Goal: Register for event/course

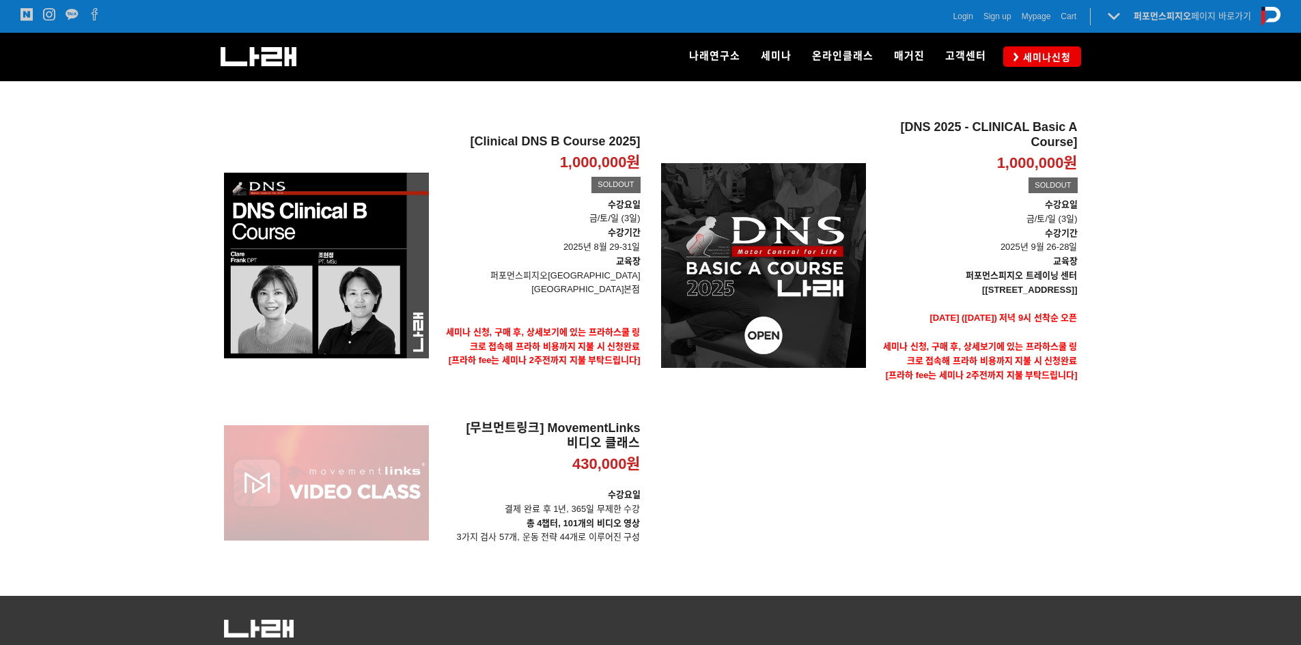
scroll to position [205, 0]
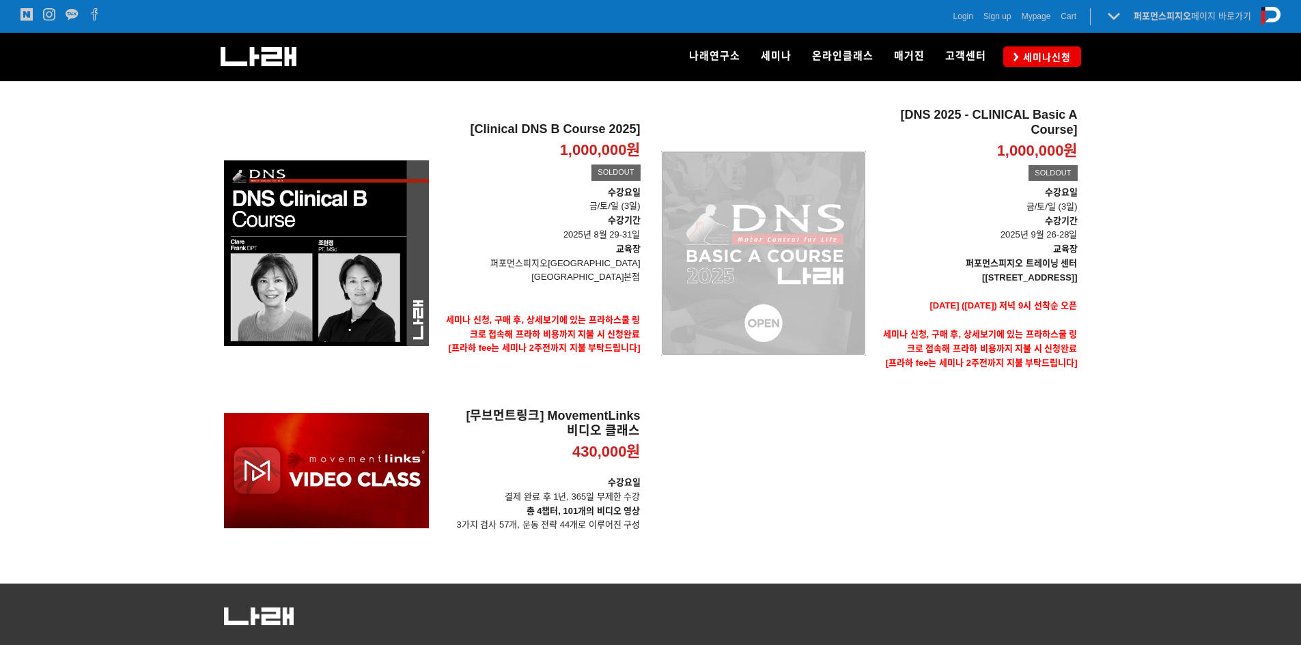
click at [745, 235] on div "[DNS 2025 - CLINICAL Basic A Course] 1,000,000원 TIME SALE SOLDOUT" at bounding box center [763, 253] width 205 height 291
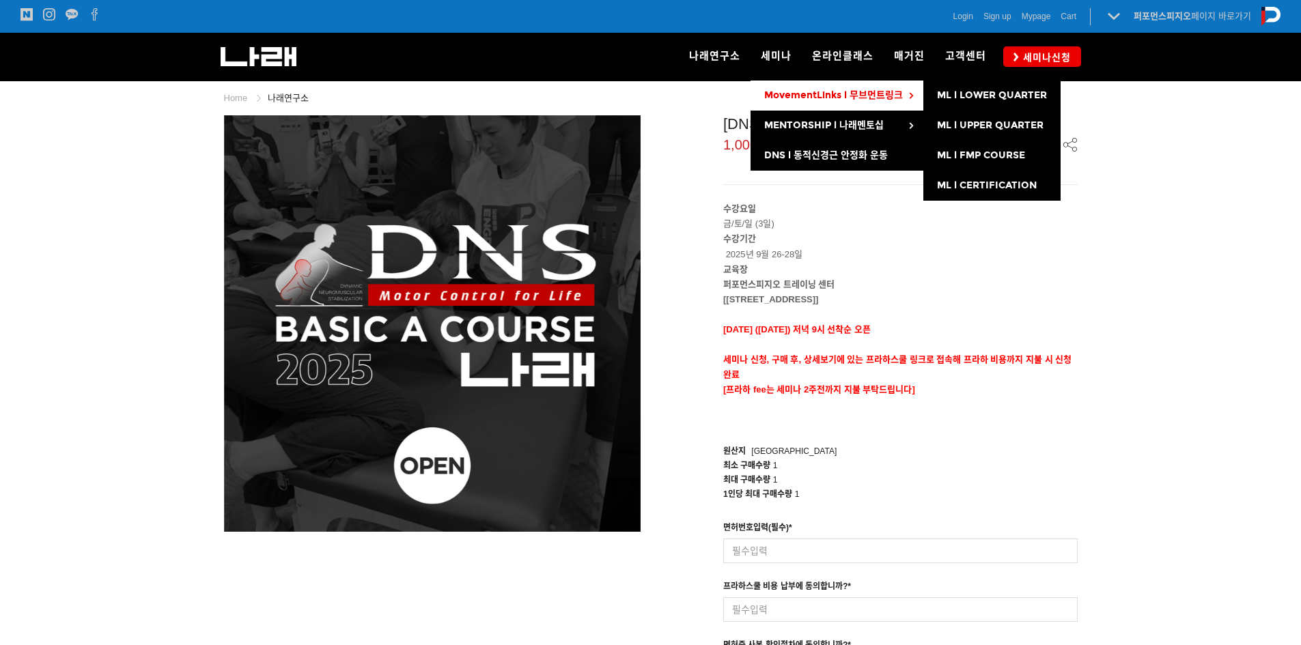
click at [808, 94] on span "MovementLinks l 무브먼트링크" at bounding box center [833, 95] width 139 height 12
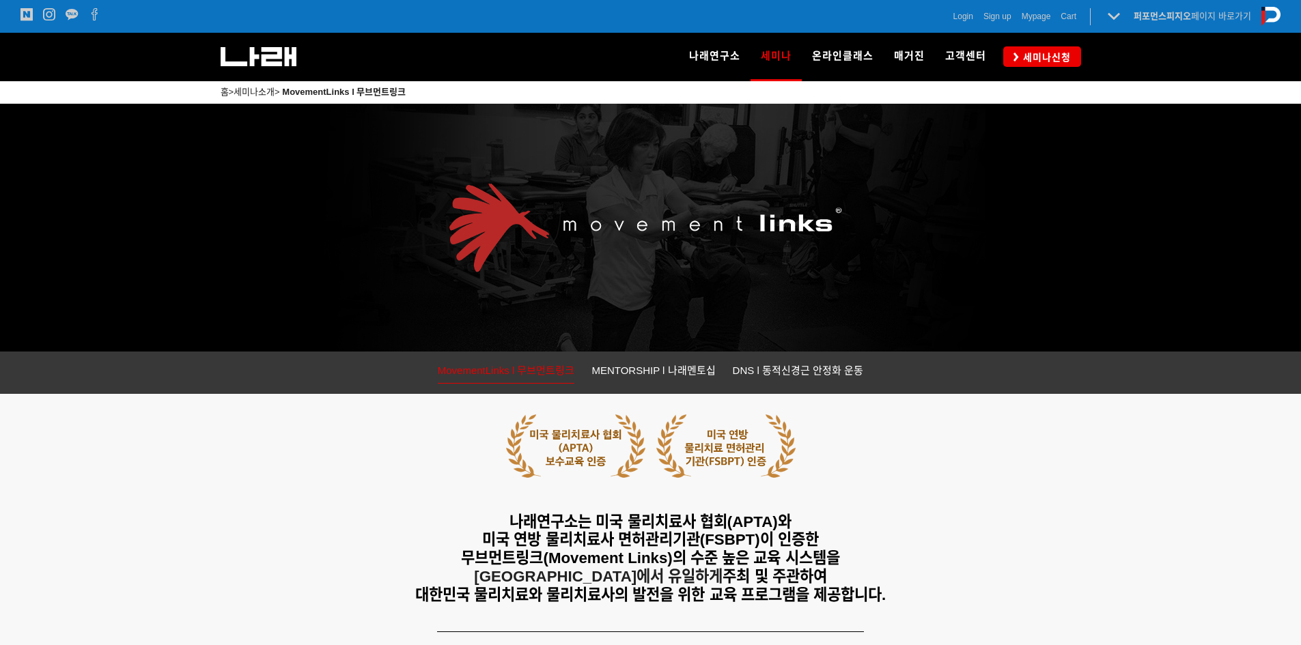
click at [489, 364] on link "MovementLinks l 무브먼트링크" at bounding box center [506, 373] width 137 height 22
click at [1027, 59] on span "세미나신청" at bounding box center [1045, 58] width 52 height 14
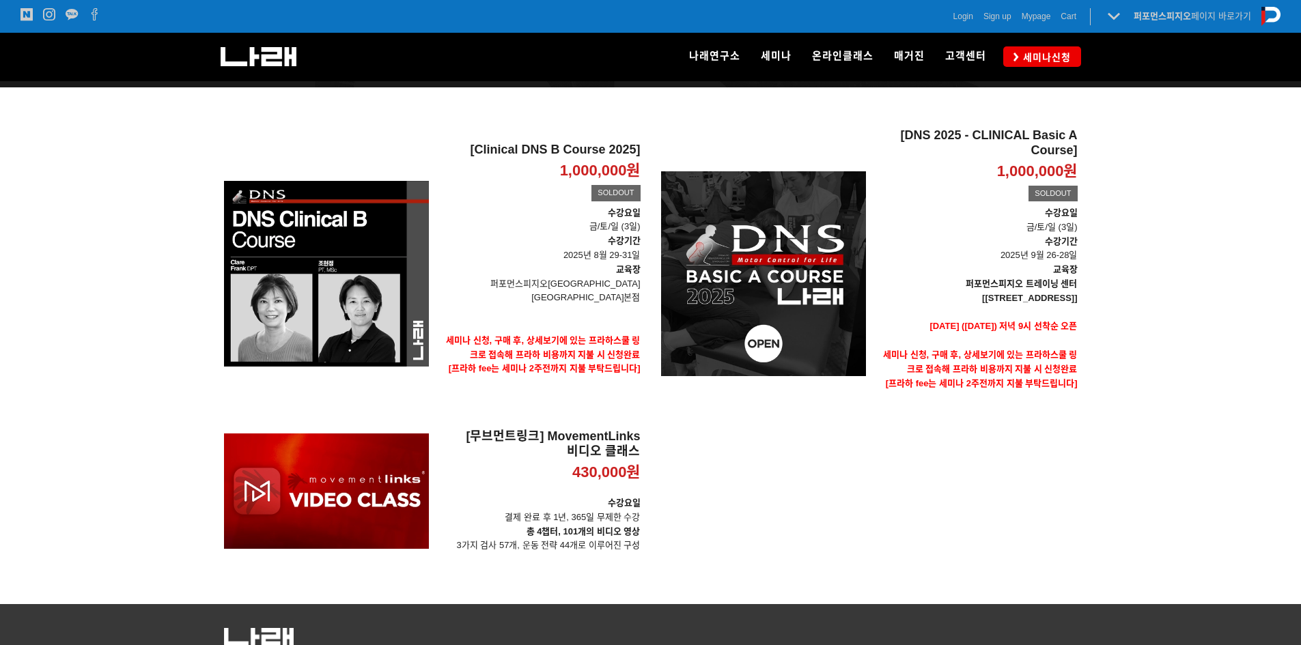
scroll to position [205, 0]
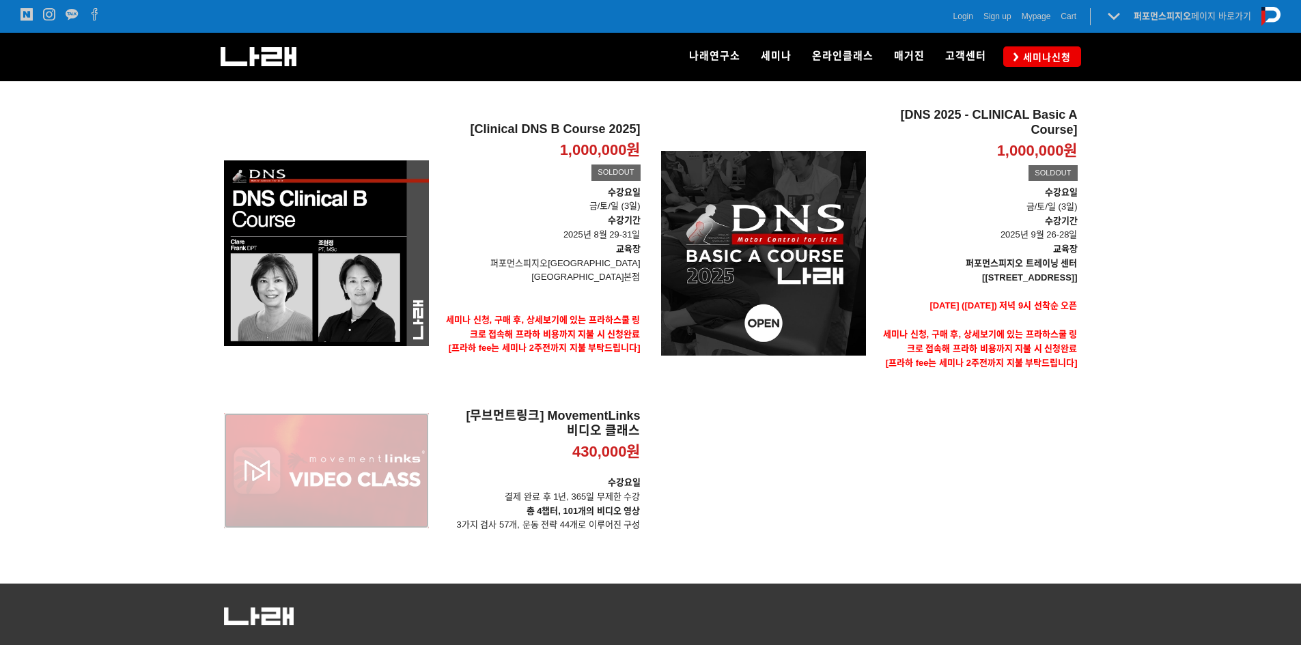
click at [368, 499] on div "[무브먼트링크] MovementLinks 비디오 클래스 430,000원 TIME SALE" at bounding box center [326, 471] width 205 height 124
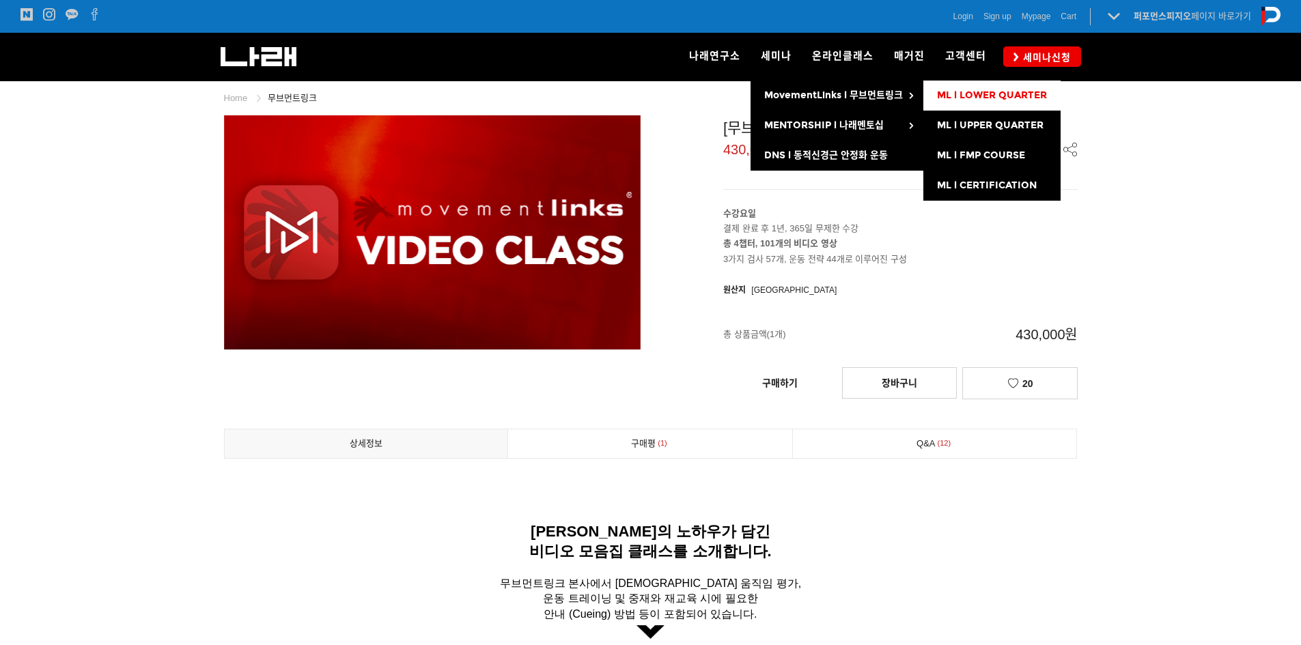
click at [958, 100] on span "ML l LOWER QUARTER" at bounding box center [992, 95] width 110 height 12
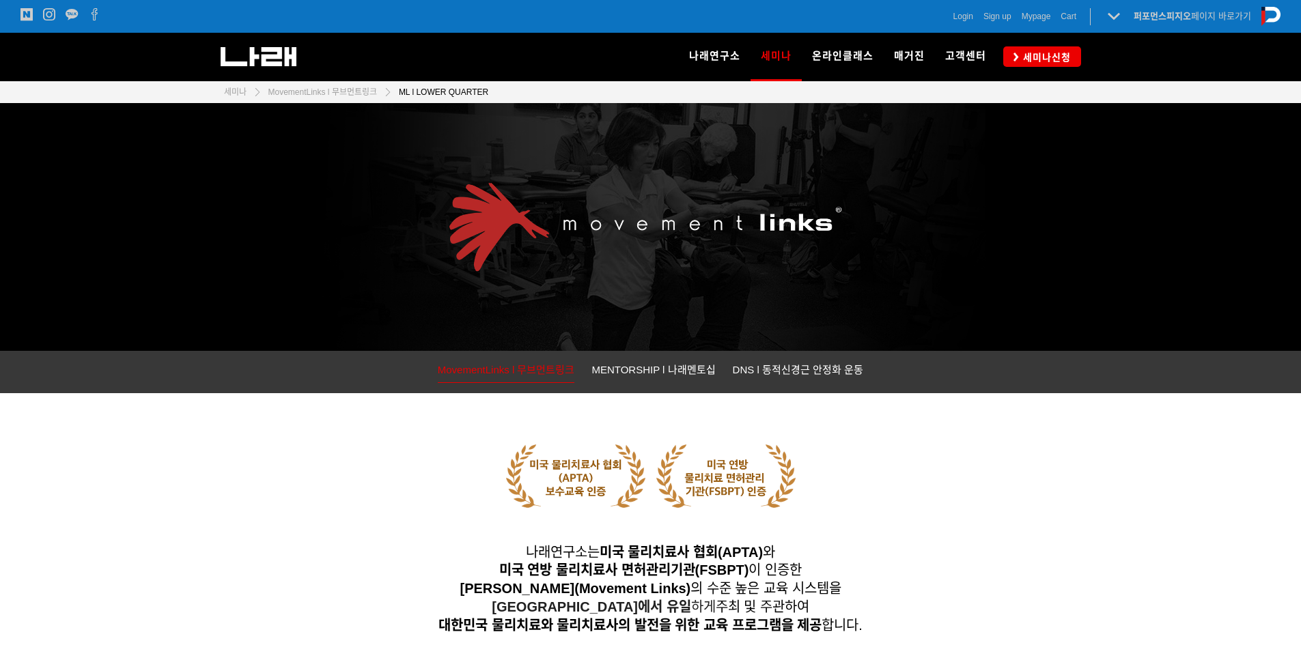
scroll to position [1434, 0]
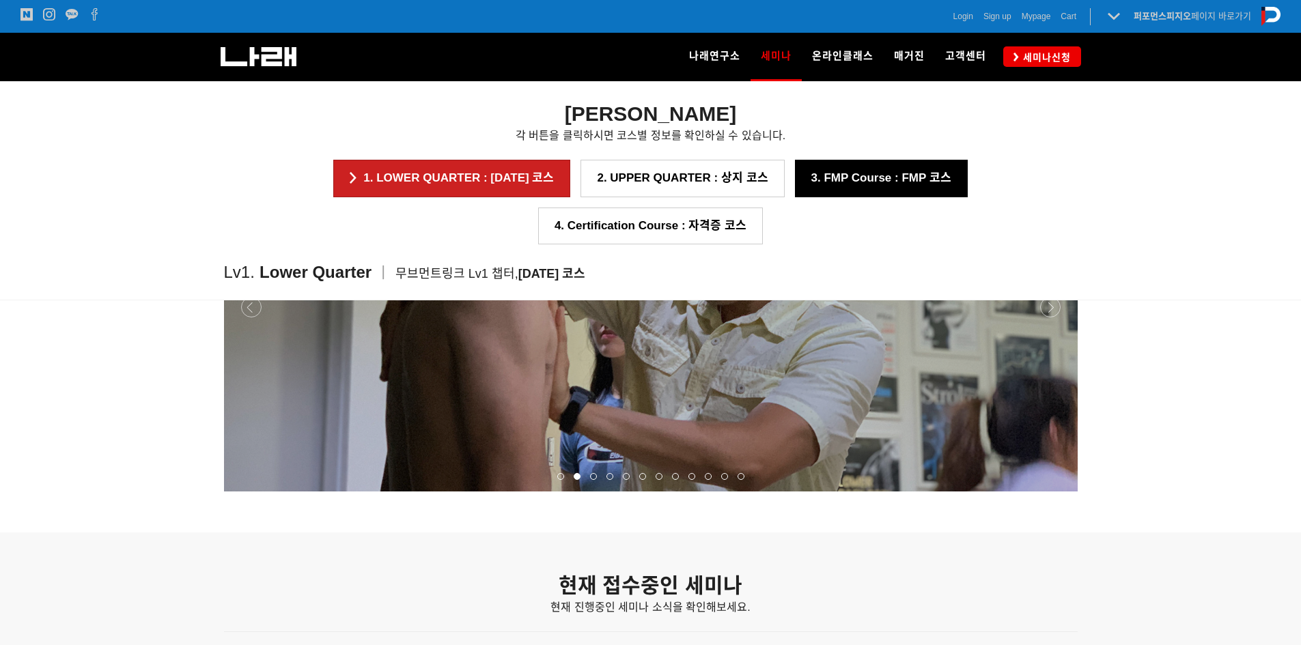
click at [795, 184] on link "3. FMP Course : FMP 코스" at bounding box center [881, 178] width 173 height 37
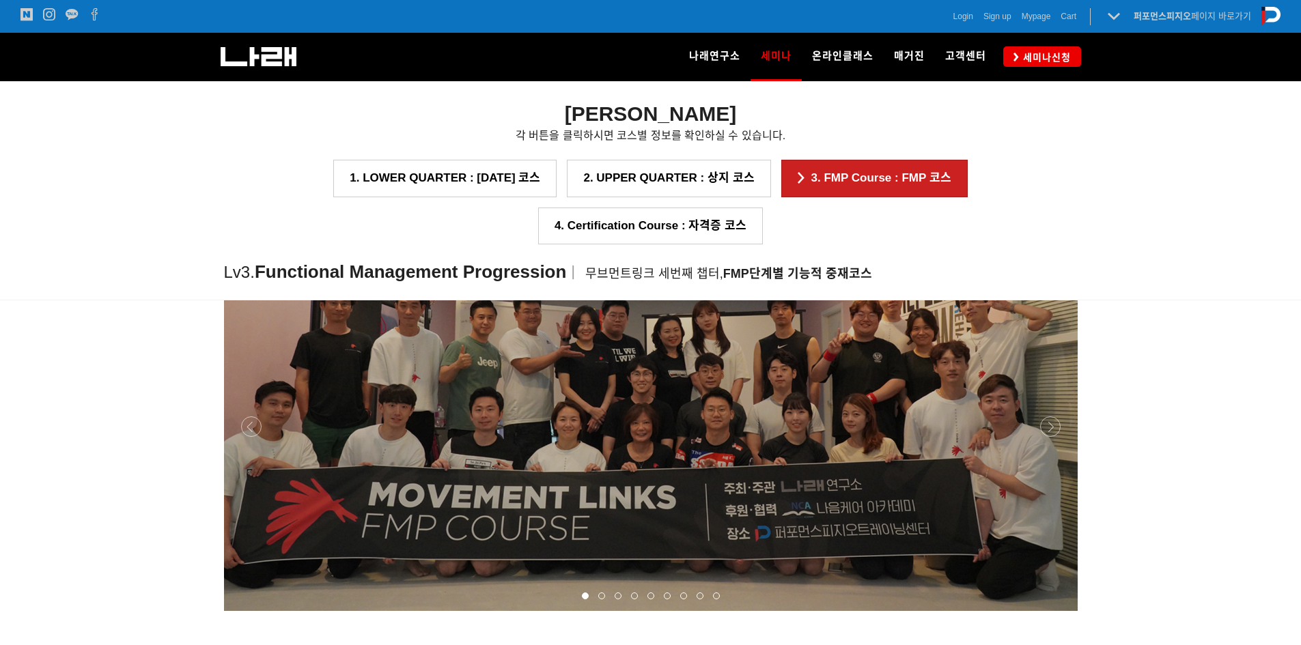
scroll to position [1462, 0]
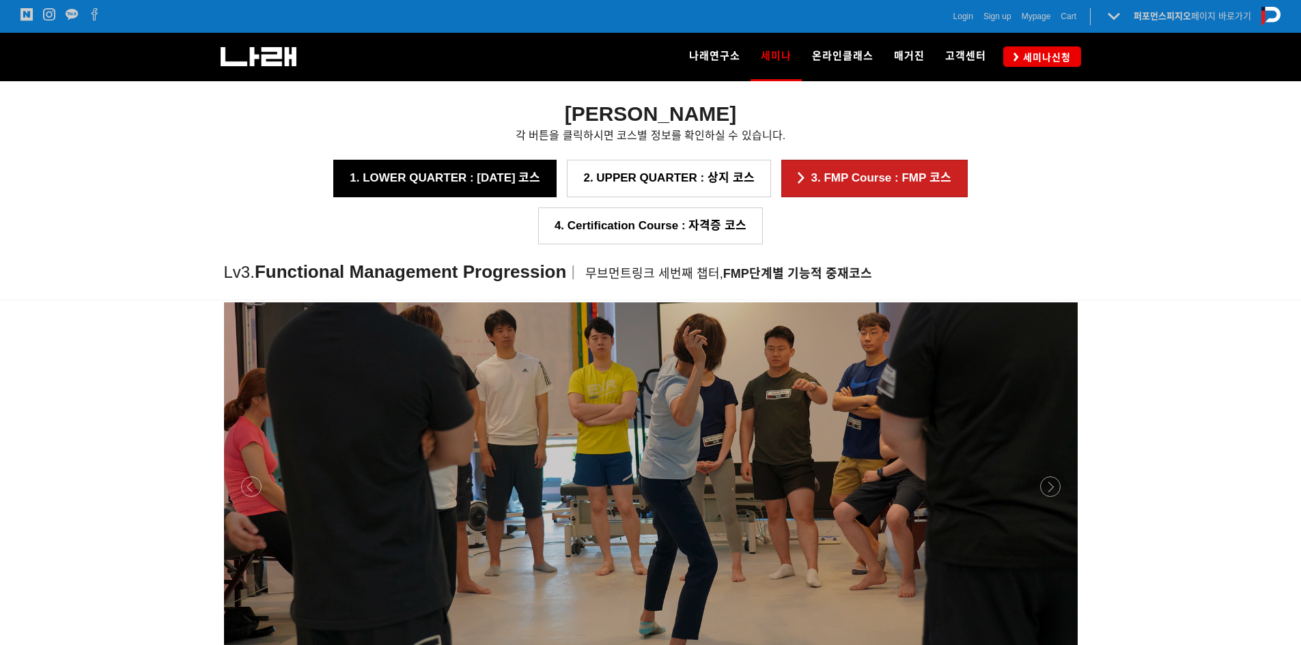
click at [378, 186] on link "1. LOWER QUARTER : [DATE] 코스" at bounding box center [444, 178] width 223 height 37
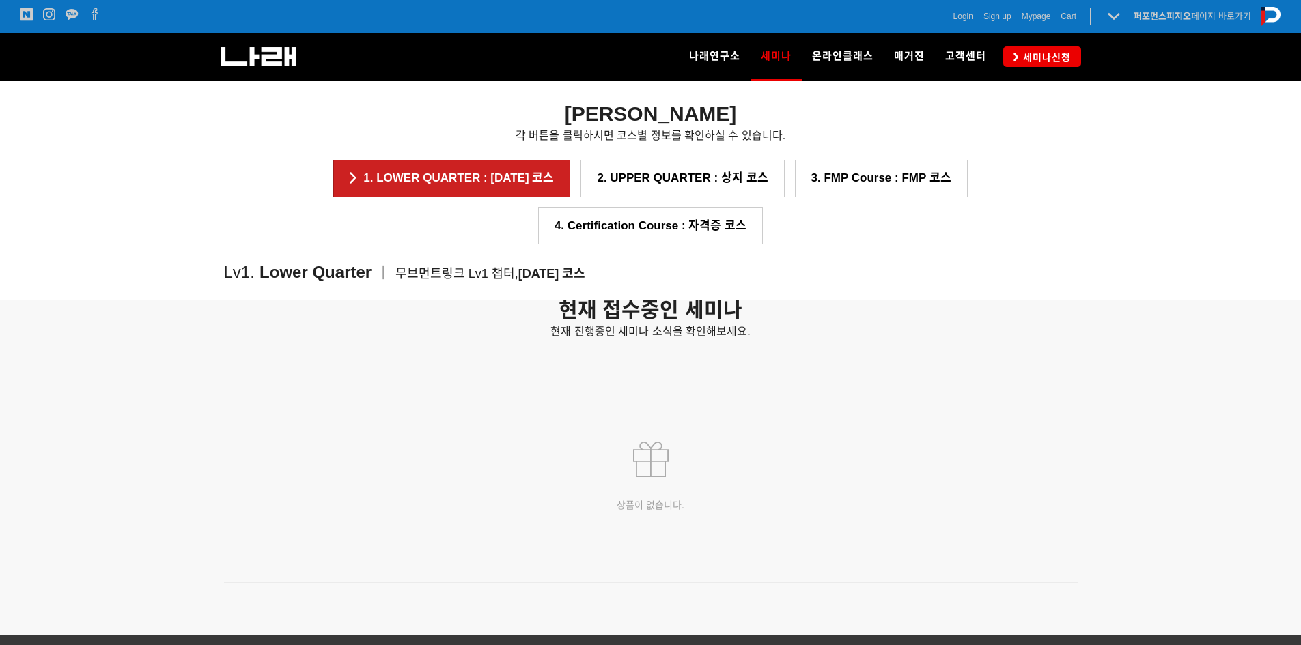
scroll to position [1300, 0]
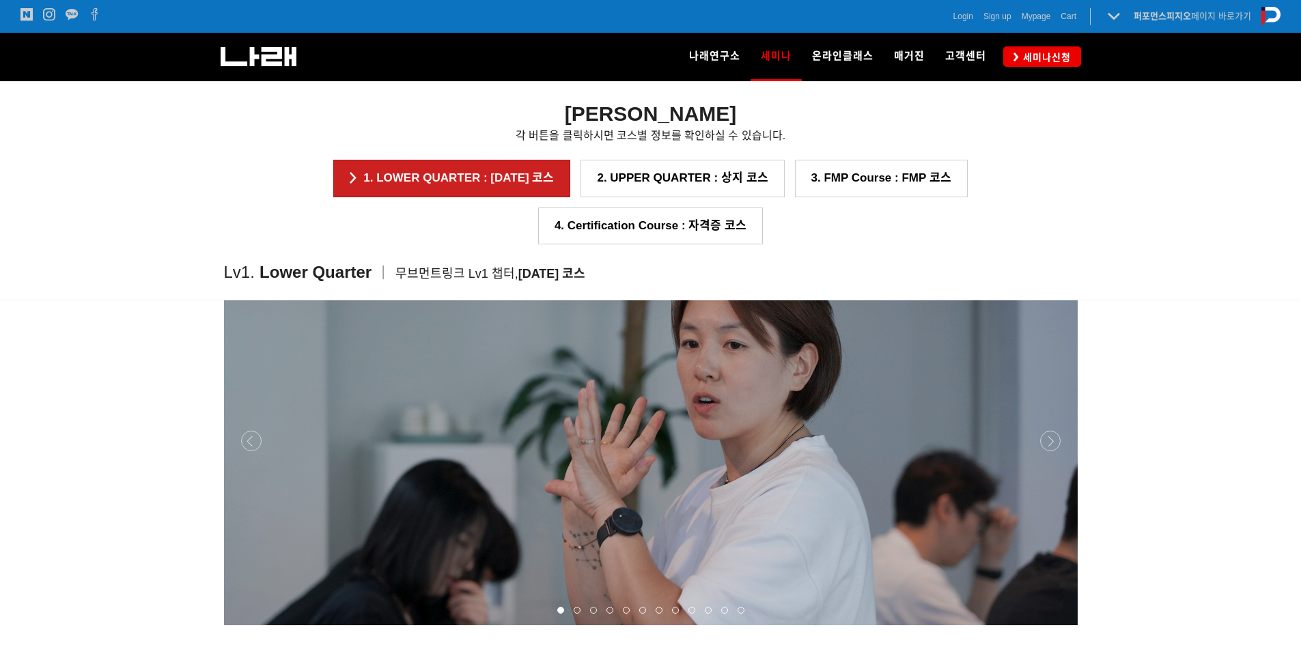
click at [1051, 625] on div at bounding box center [650, 625] width 853 height 0
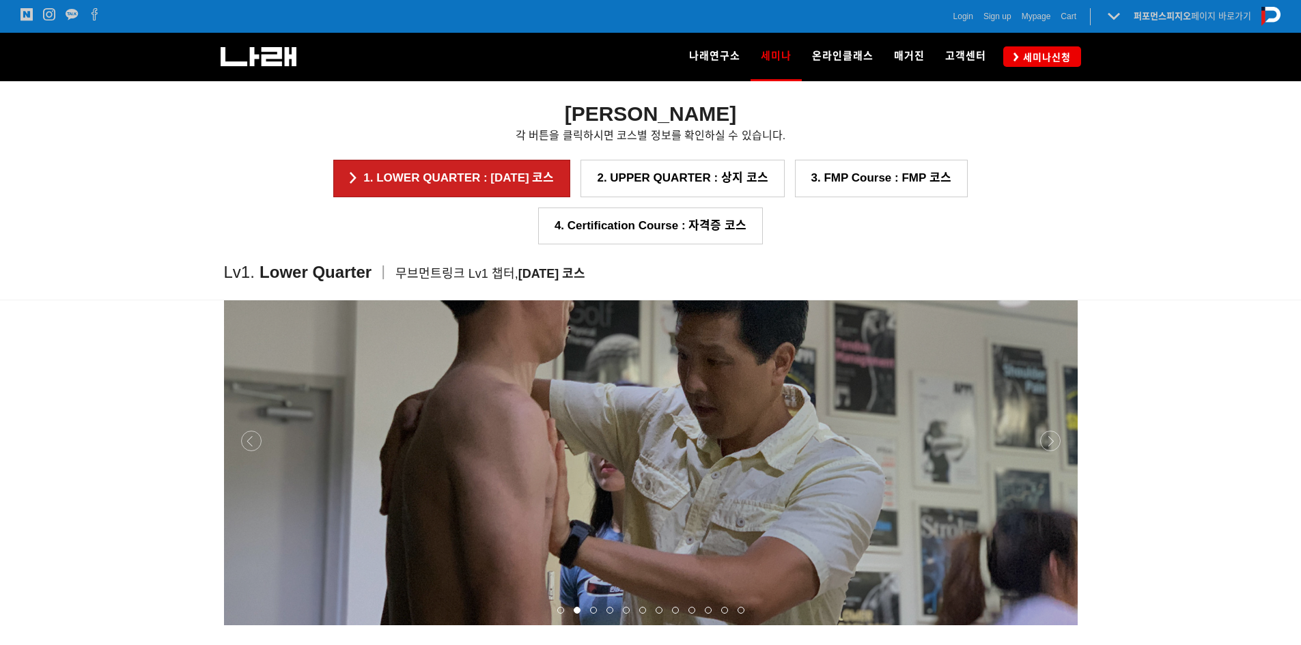
click at [1051, 625] on div at bounding box center [650, 625] width 853 height 0
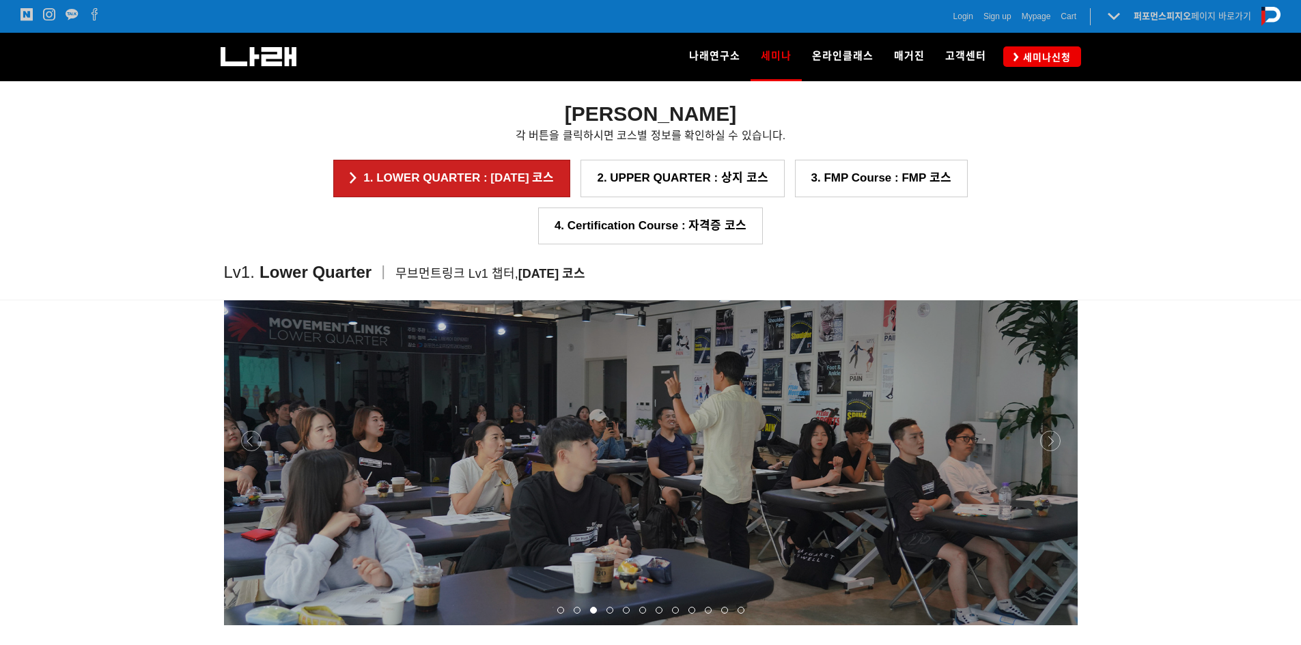
click at [1051, 625] on div at bounding box center [650, 625] width 853 height 0
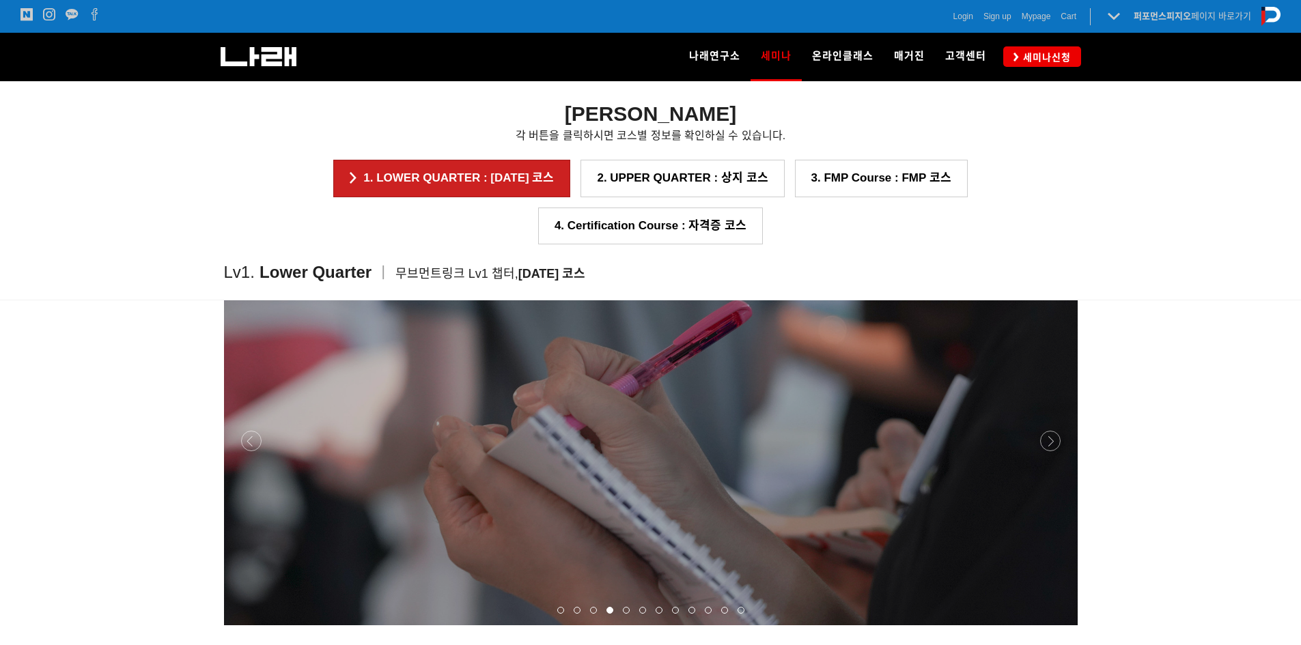
click at [1051, 625] on div at bounding box center [650, 625] width 853 height 0
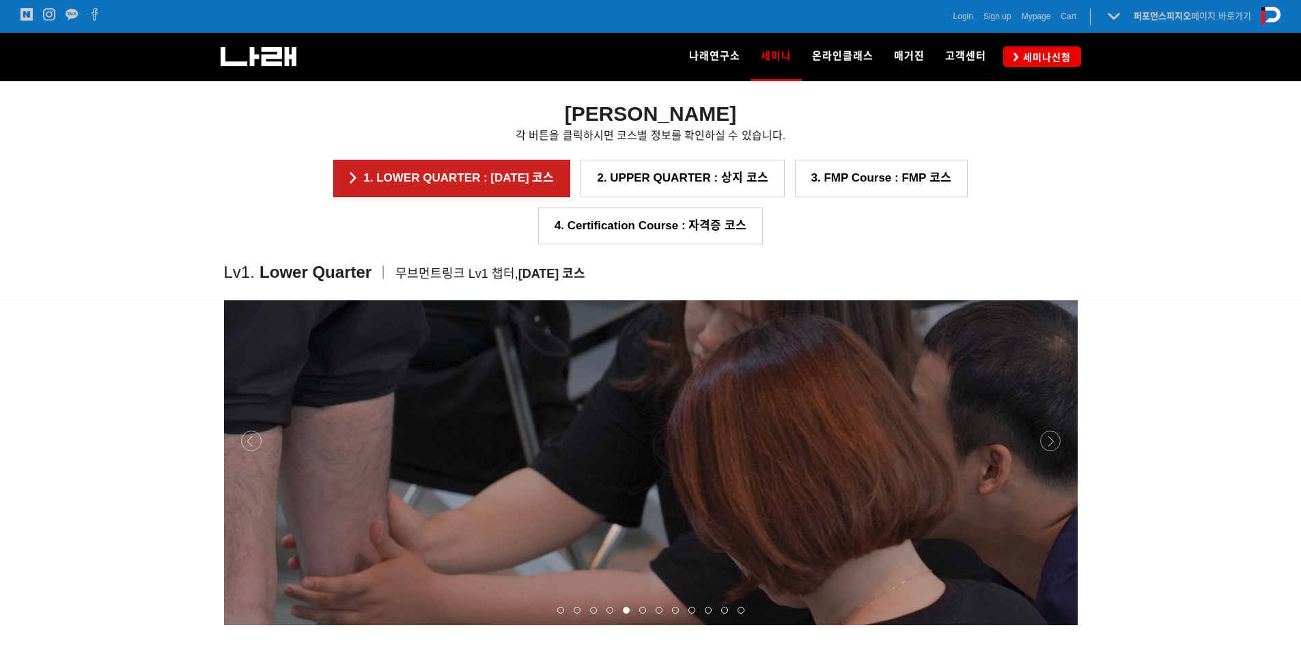
click at [1051, 625] on div at bounding box center [650, 625] width 853 height 0
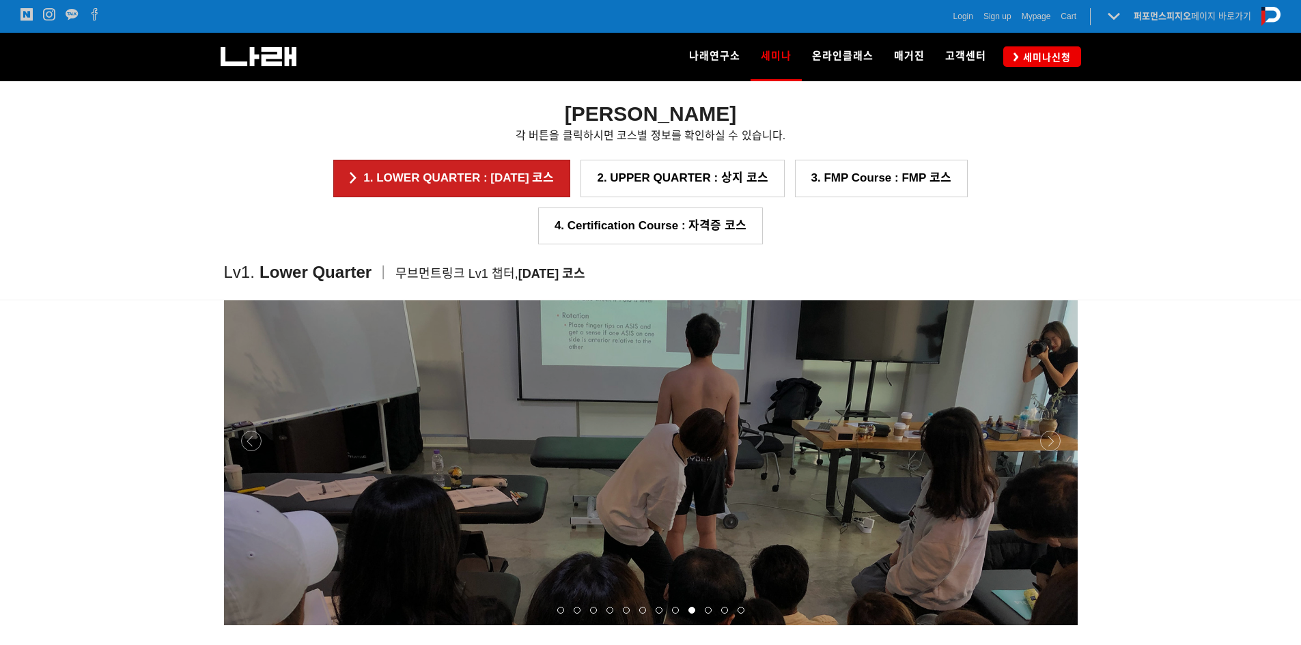
click at [1055, 625] on div at bounding box center [650, 625] width 853 height 0
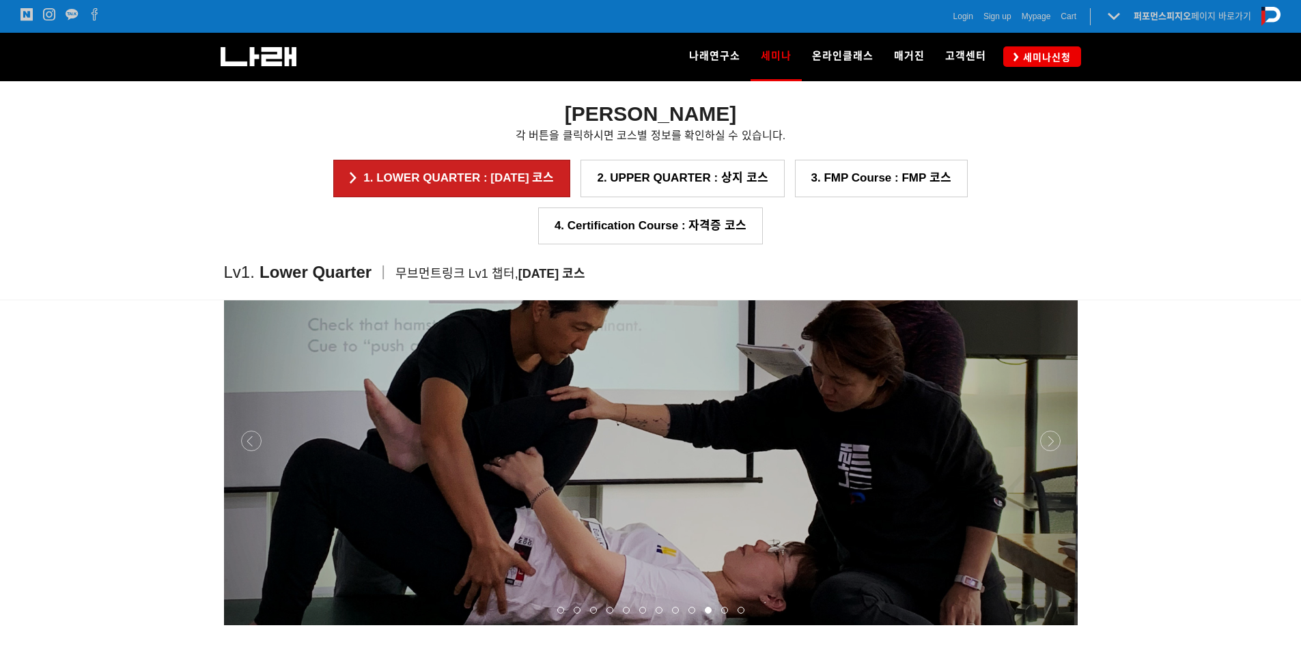
click at [1055, 625] on div at bounding box center [650, 625] width 853 height 0
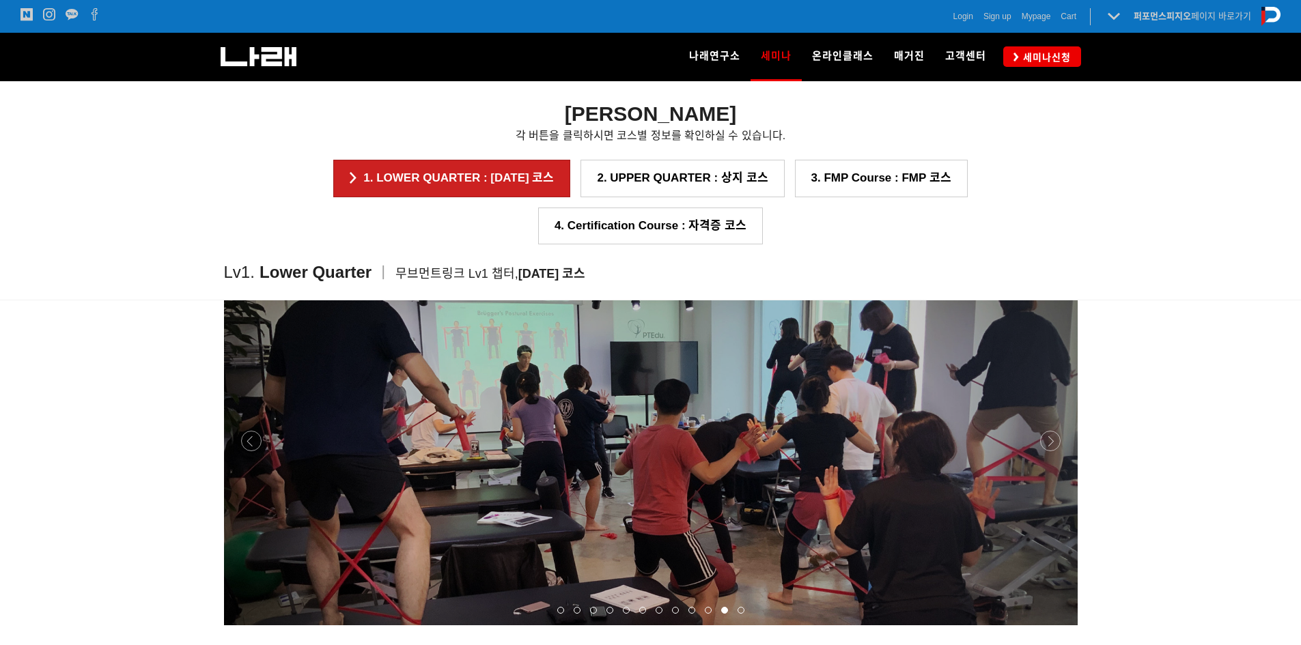
click at [1055, 625] on div at bounding box center [650, 625] width 853 height 0
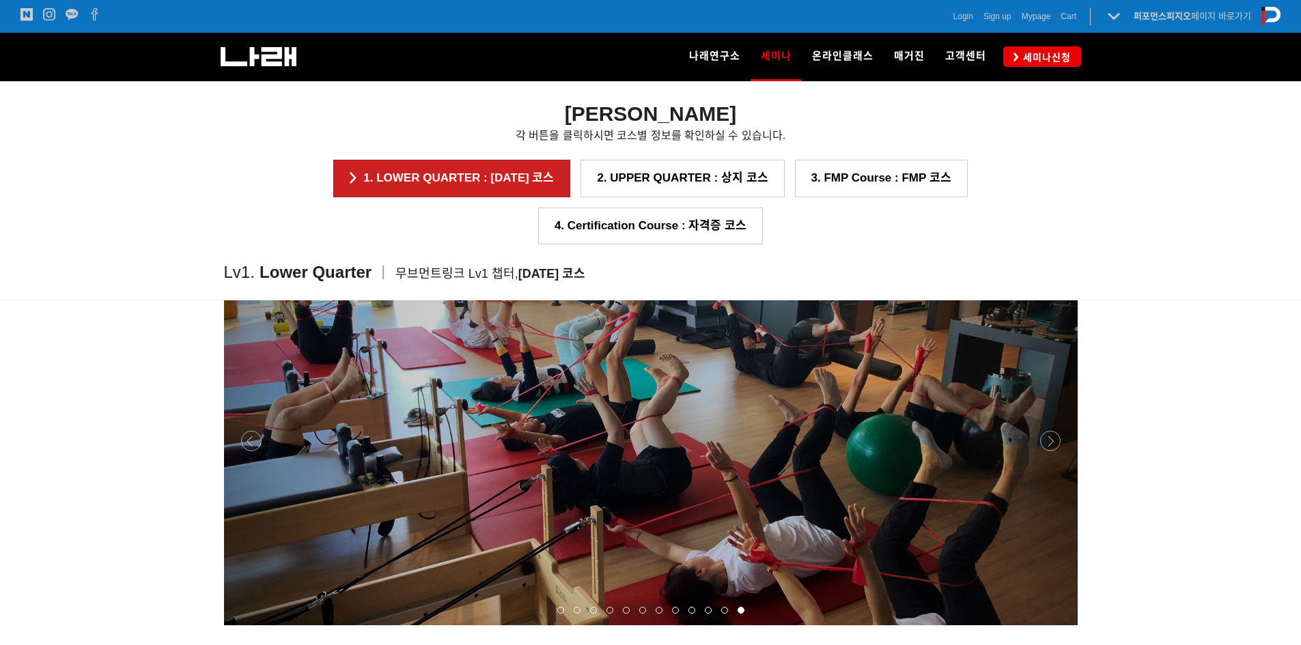
click at [1055, 625] on div at bounding box center [650, 625] width 853 height 0
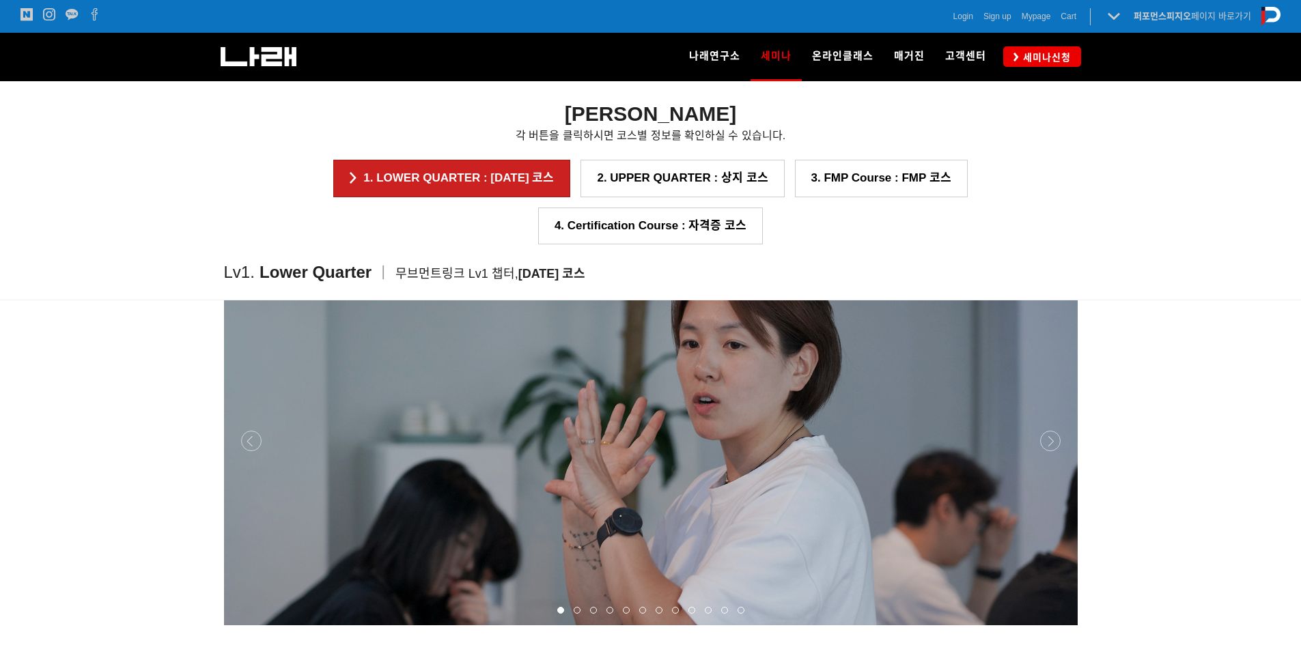
click at [1055, 625] on div at bounding box center [650, 625] width 853 height 0
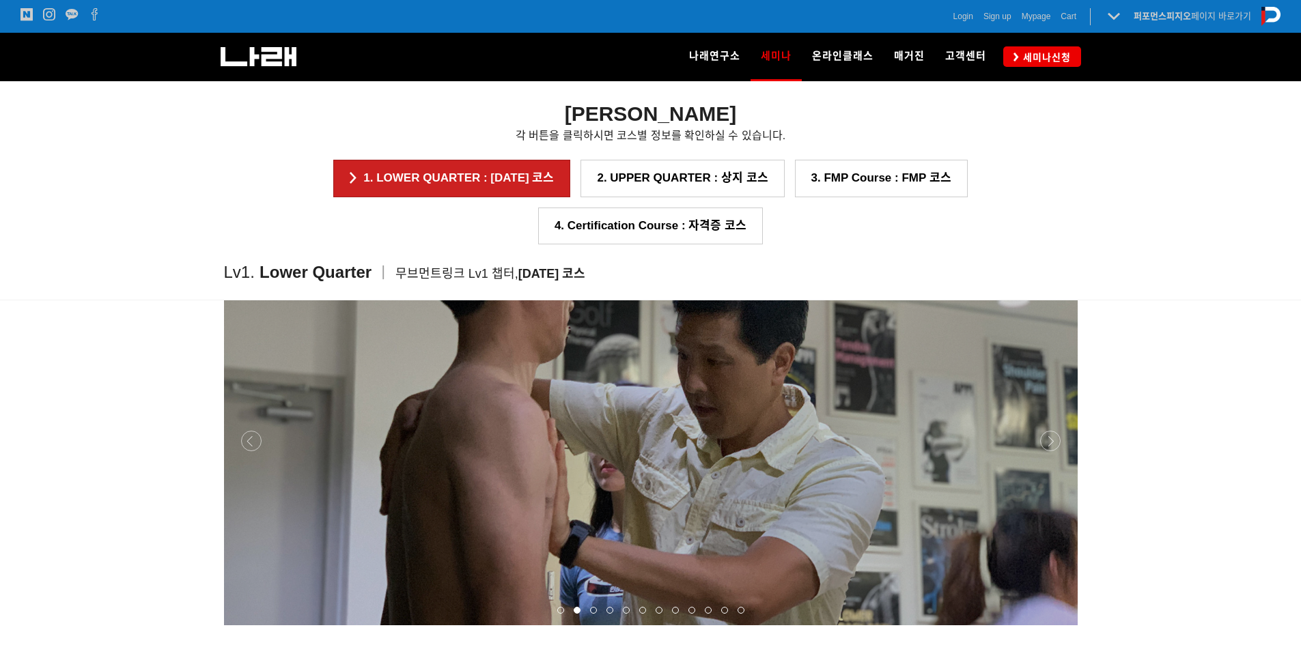
click at [1055, 625] on div at bounding box center [650, 625] width 853 height 0
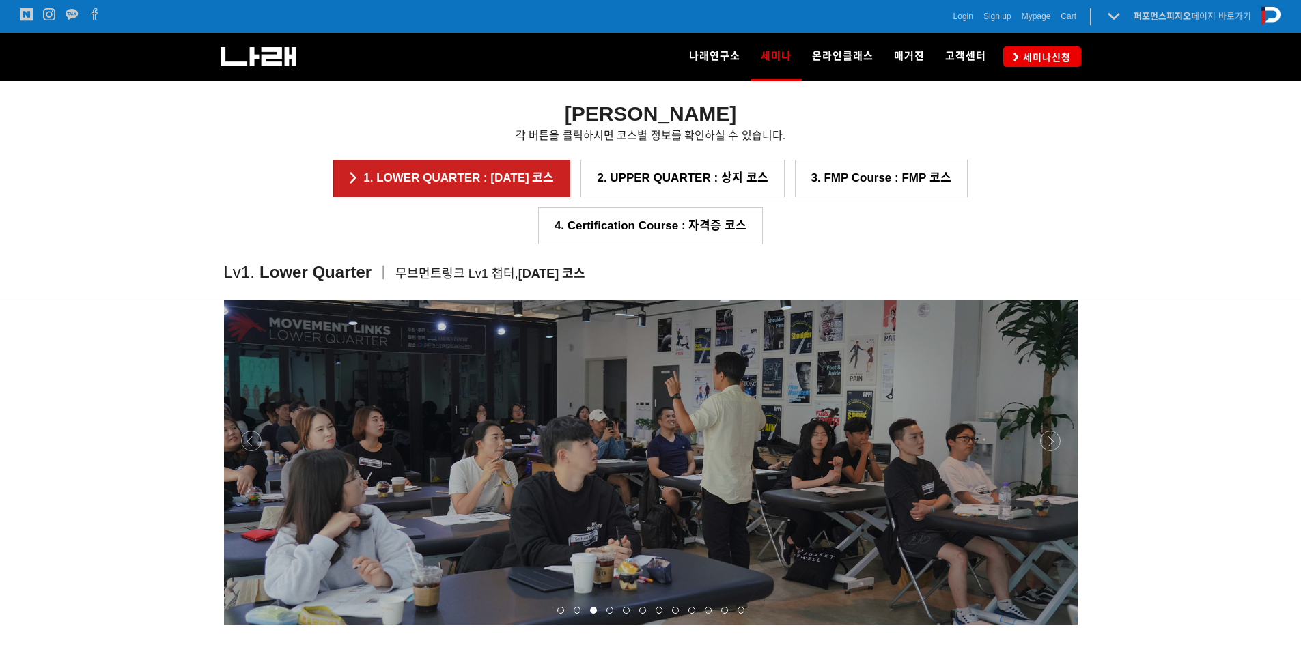
click at [1055, 625] on div at bounding box center [650, 625] width 853 height 0
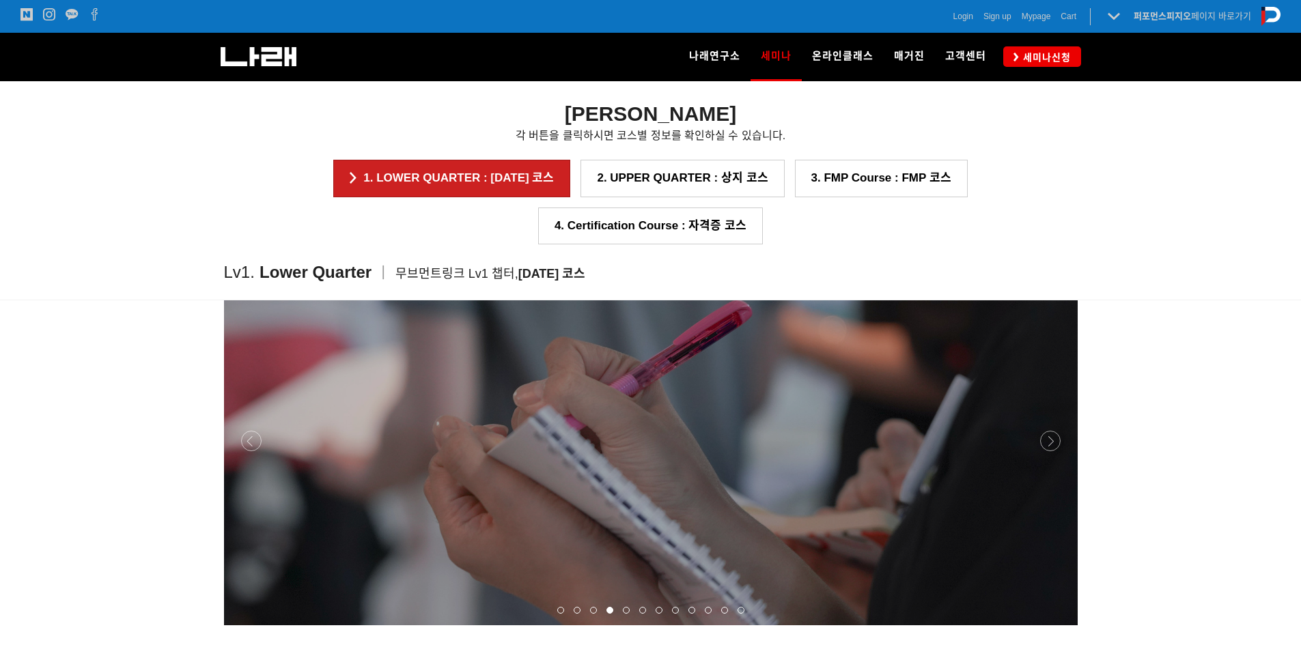
click at [1055, 625] on div at bounding box center [650, 625] width 853 height 0
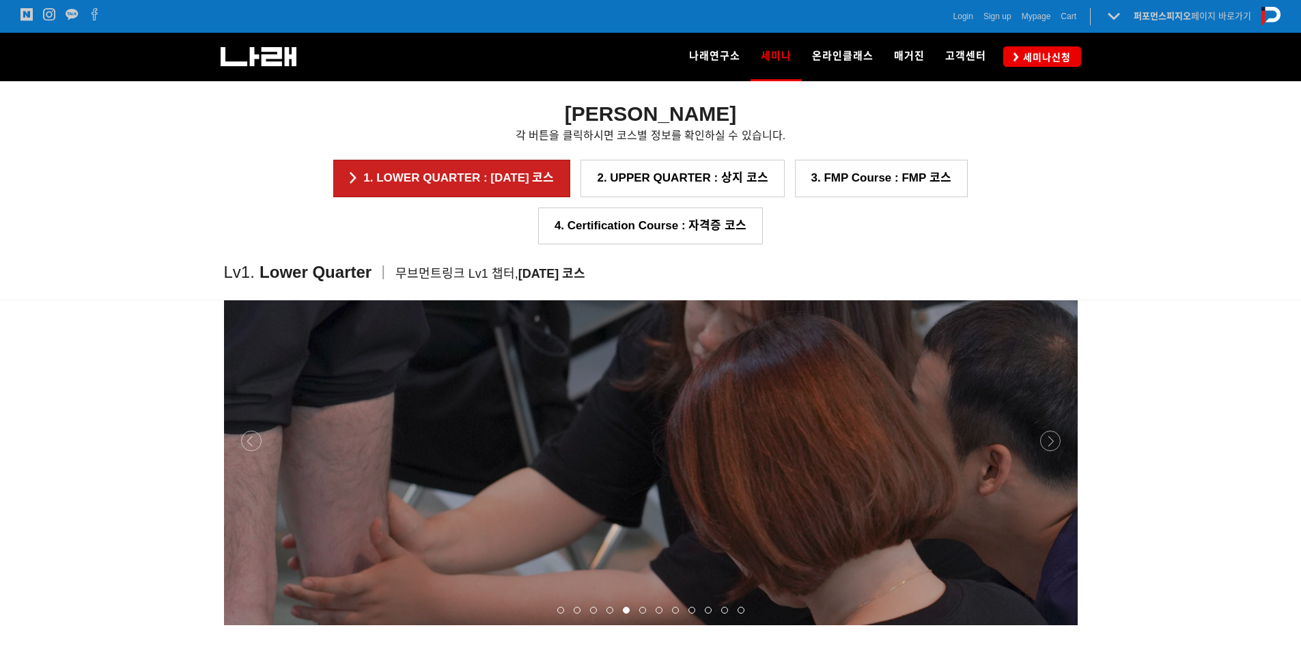
click at [1055, 625] on div at bounding box center [650, 625] width 853 height 0
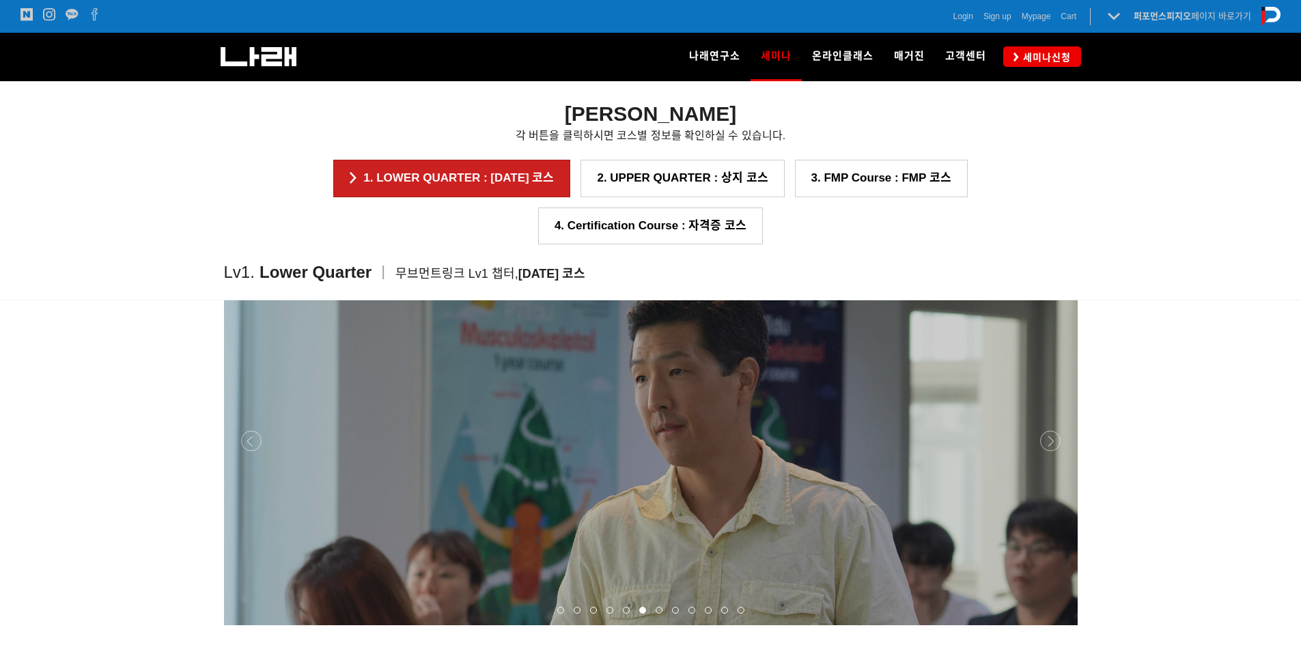
click at [1054, 625] on div at bounding box center [650, 625] width 853 height 0
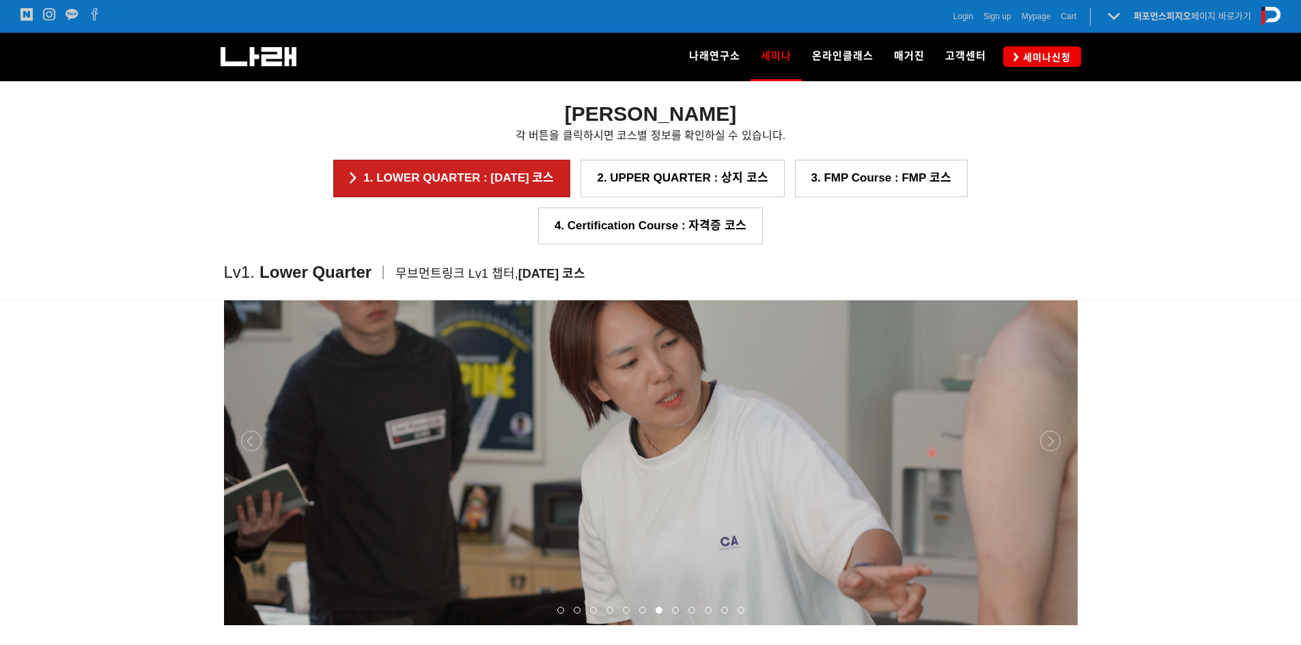
click at [1054, 625] on div at bounding box center [650, 625] width 853 height 0
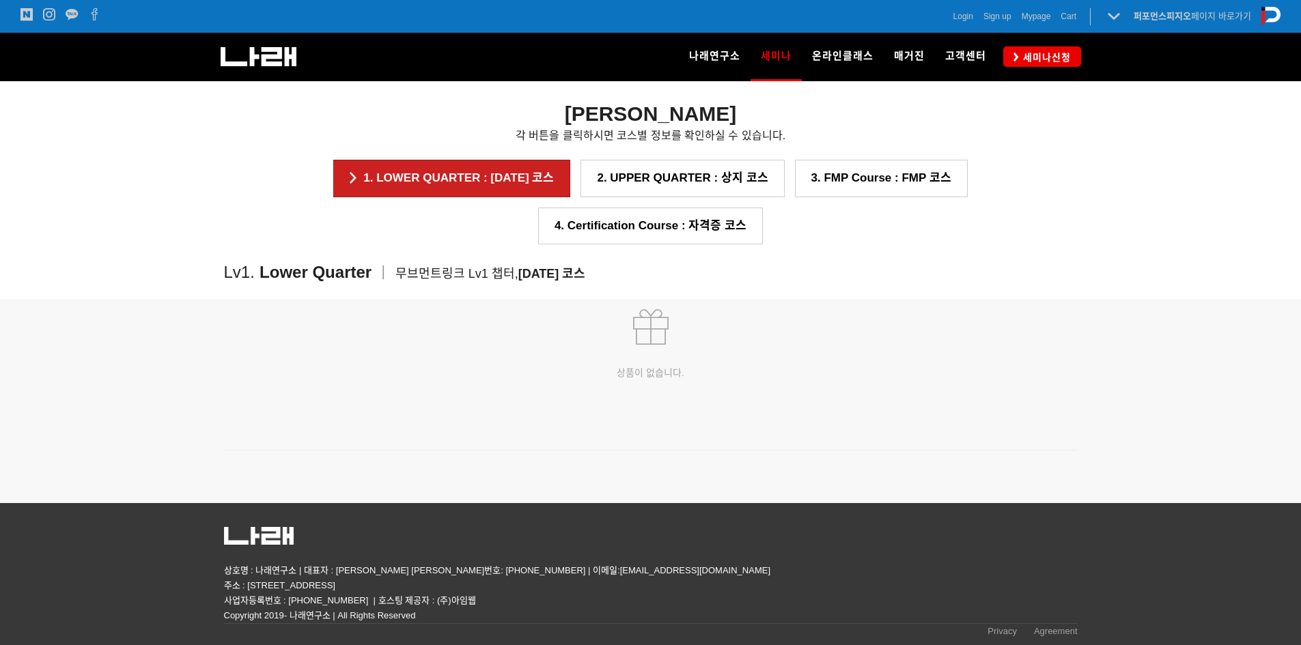
scroll to position [1637, 0]
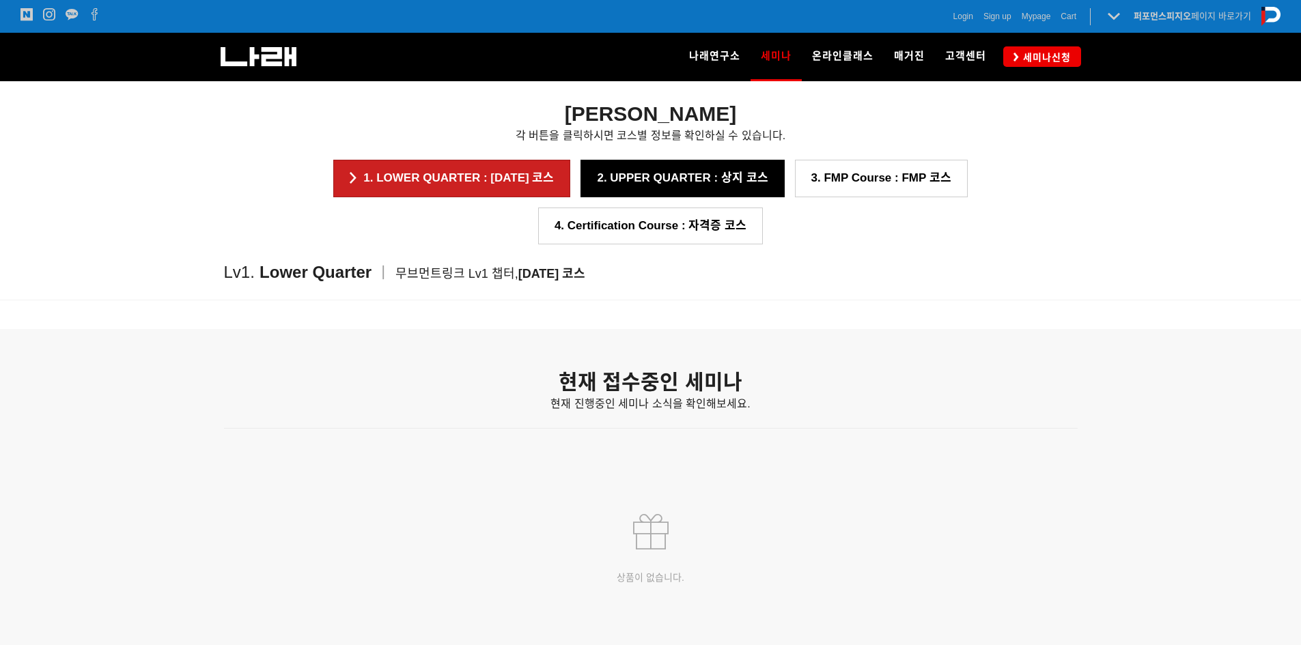
click at [612, 172] on link "2. UPPER QUARTER : 상지 코스" at bounding box center [681, 178] width 203 height 37
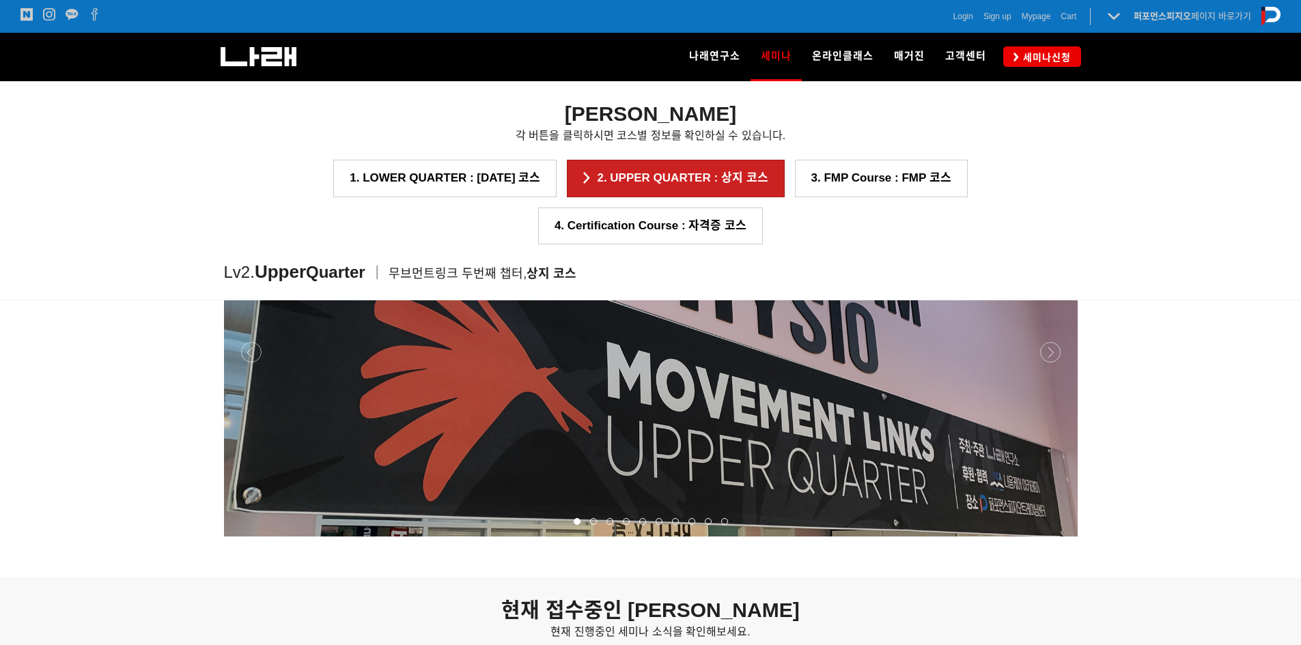
scroll to position [1609, 0]
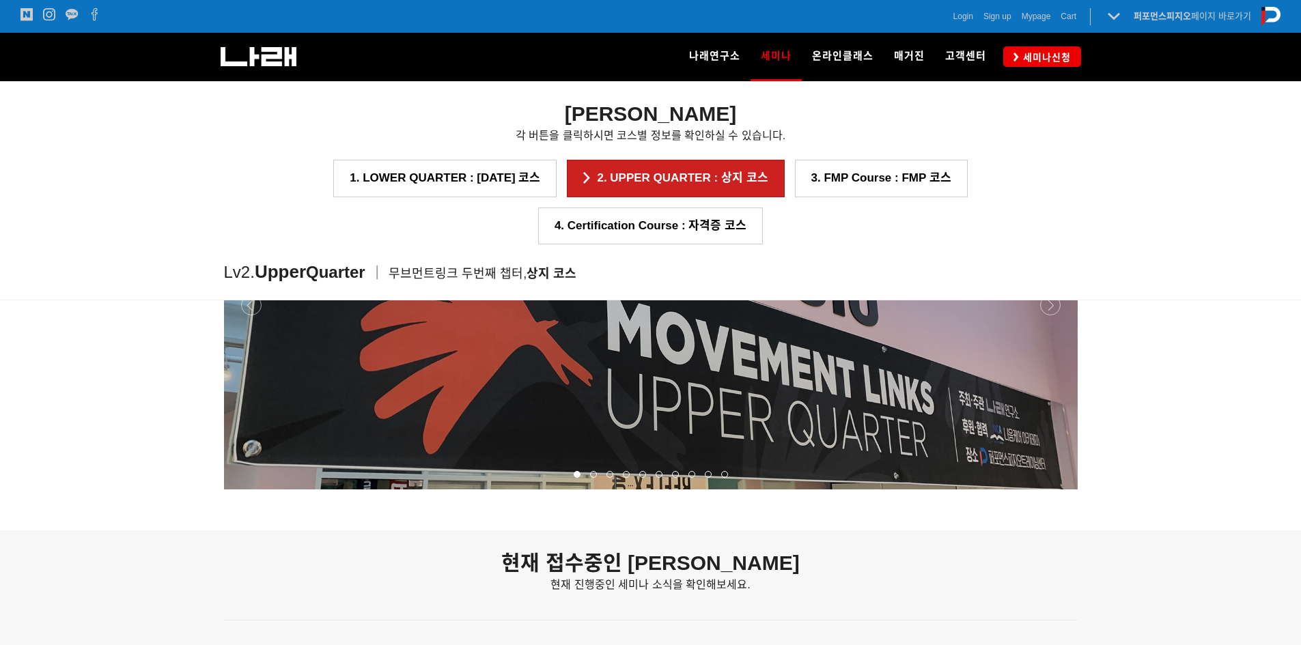
click at [1053, 489] on div at bounding box center [650, 489] width 853 height 0
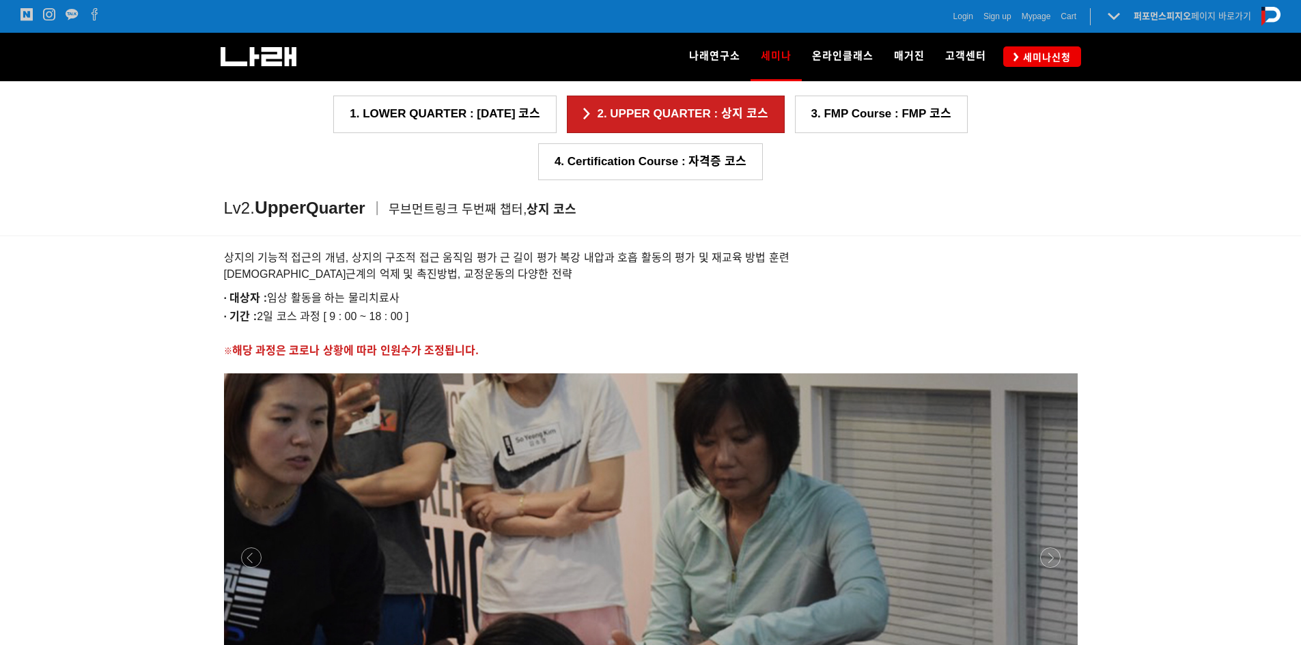
scroll to position [1199, 0]
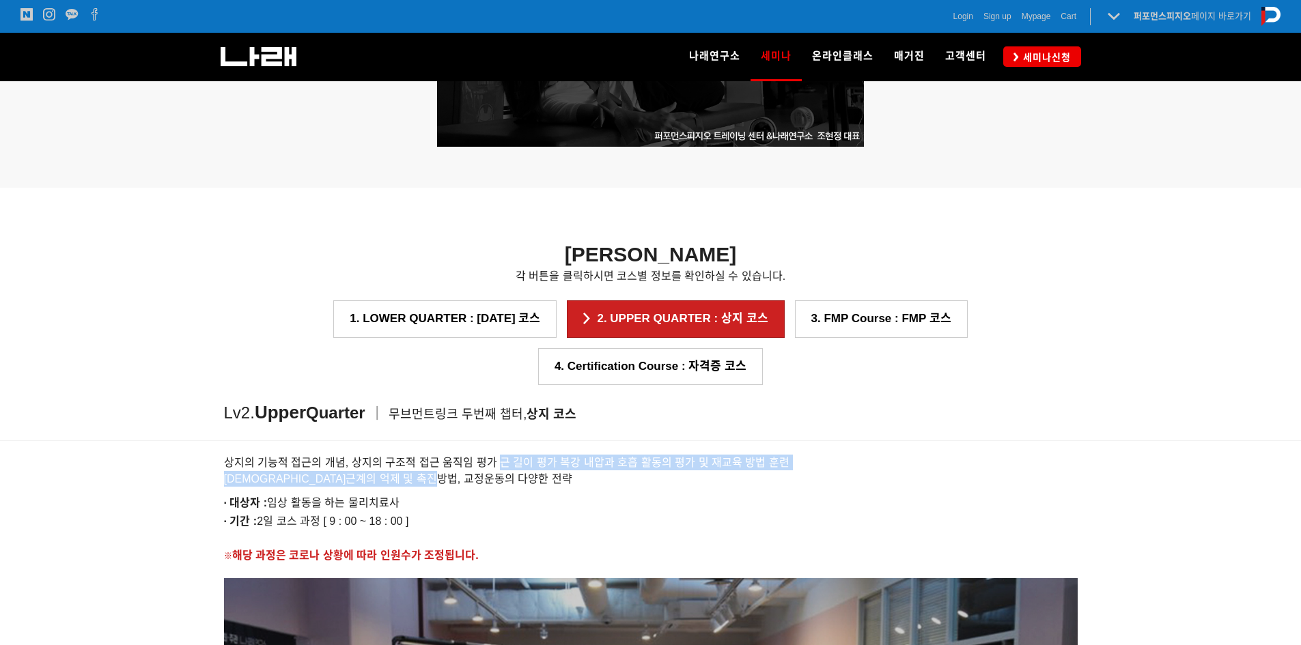
drag, startPoint x: 495, startPoint y: 414, endPoint x: 777, endPoint y: 436, distance: 282.8
click at [777, 455] on h6 "상지의 기능적 접근의 개념, 상지의 구조적 접근 움직임 평가 근 길이 평가 복강 내압과 호흡 활동의 평가 및 재교육 방법 훈련 신경근계의 억제…" at bounding box center [650, 471] width 853 height 32
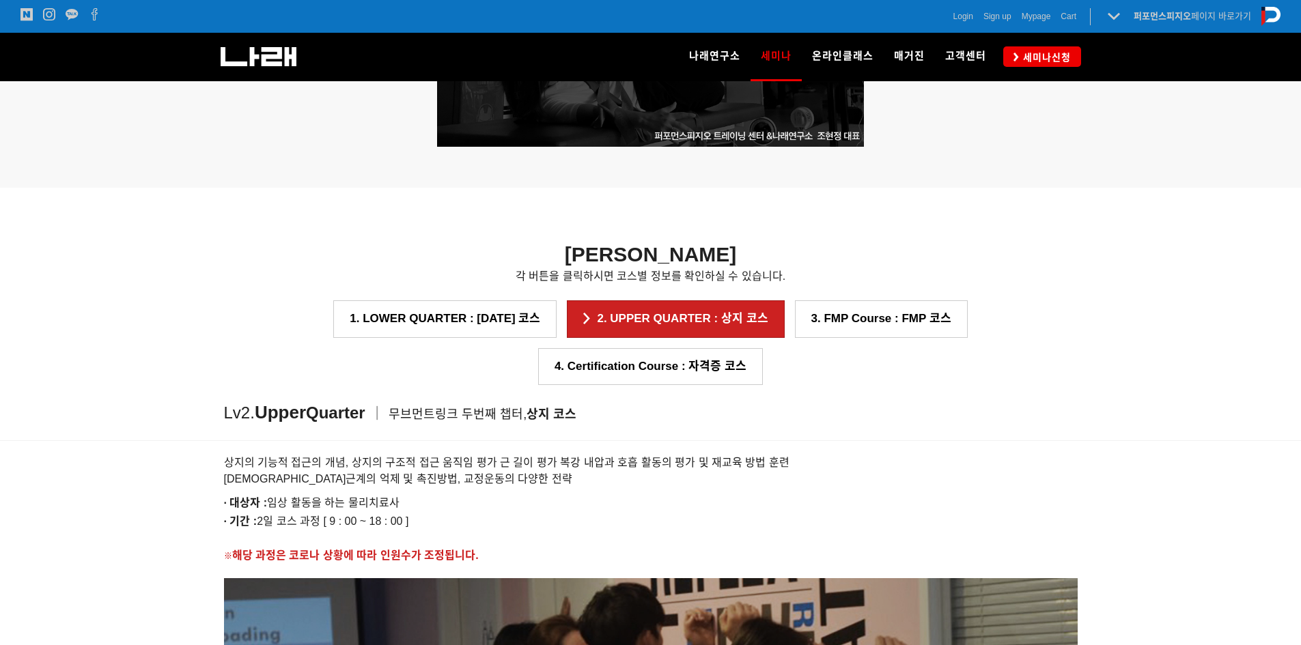
click at [767, 494] on p "· 대상자 : 임상 활동을 하는 물리치료사" at bounding box center [650, 503] width 853 height 18
